Goal: Task Accomplishment & Management: Manage account settings

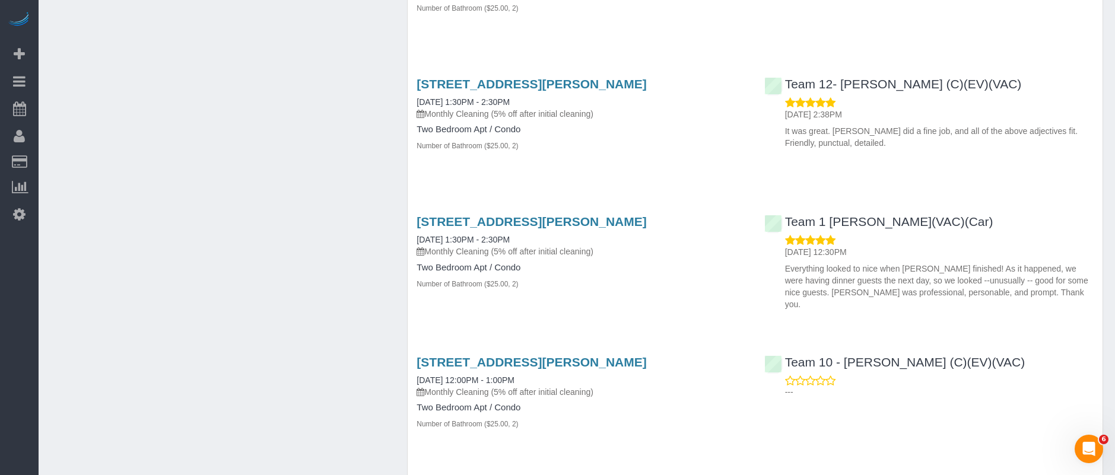
scroll to position [4291, 0]
